Goal: Information Seeking & Learning: Check status

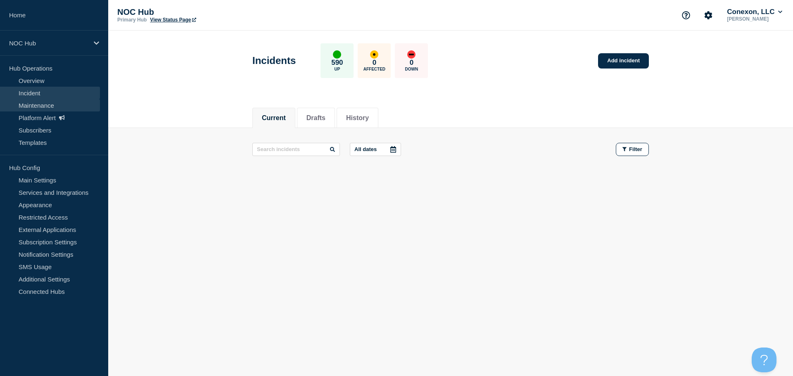
click at [16, 106] on link "Maintenance" at bounding box center [50, 105] width 100 height 12
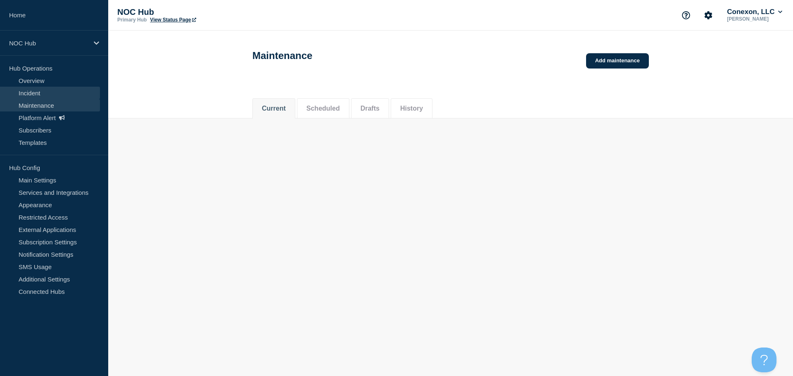
click at [45, 93] on link "Incident" at bounding box center [50, 93] width 100 height 12
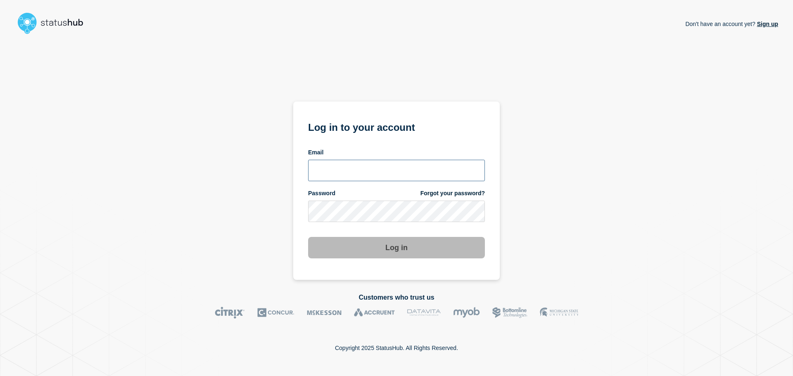
type input "xandra.martens@conexon.us"
click at [388, 249] on button "Log in" at bounding box center [396, 247] width 177 height 21
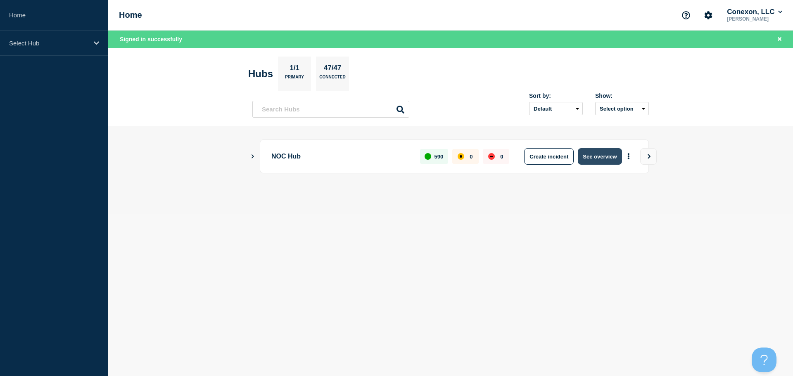
click at [601, 154] on button "See overview" at bounding box center [600, 156] width 44 height 17
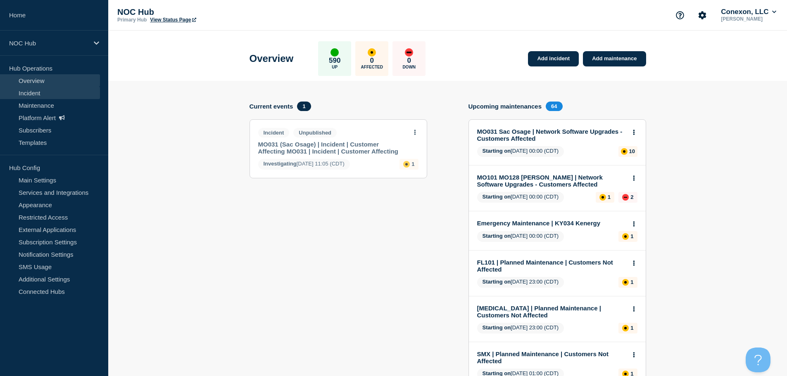
click at [69, 96] on link "Incident" at bounding box center [50, 93] width 100 height 12
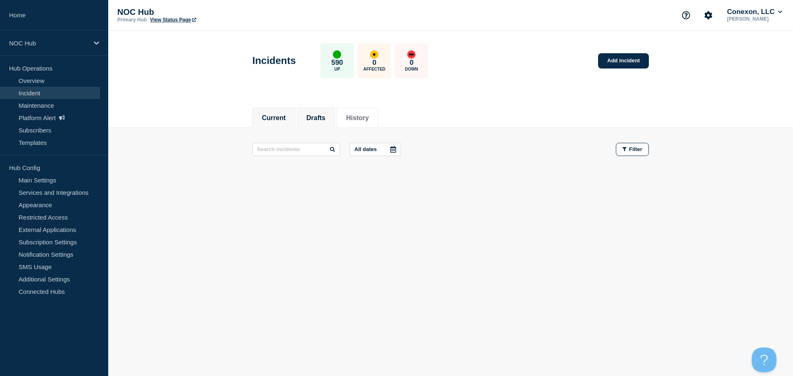
click at [325, 118] on button "Drafts" at bounding box center [315, 117] width 19 height 7
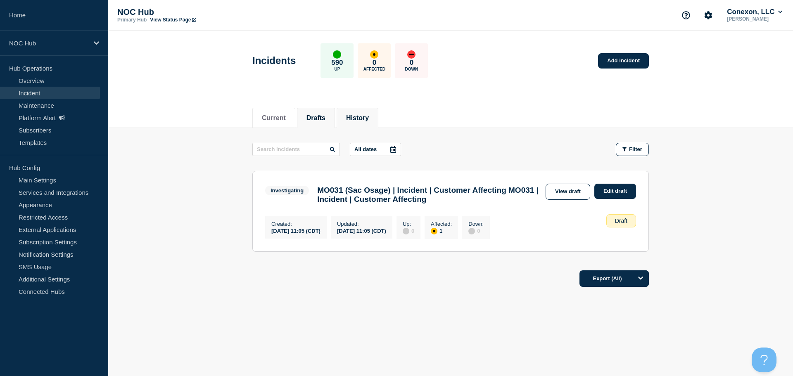
click at [353, 114] on button "History" at bounding box center [357, 117] width 23 height 7
click at [275, 114] on button "Current" at bounding box center [274, 117] width 24 height 7
